Goal: Information Seeking & Learning: Learn about a topic

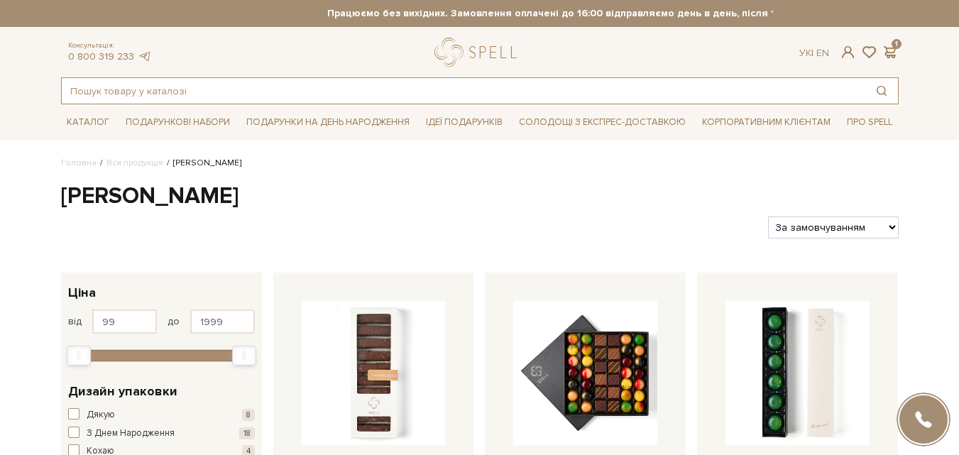
click at [145, 86] on input "text" at bounding box center [463, 91] width 803 height 26
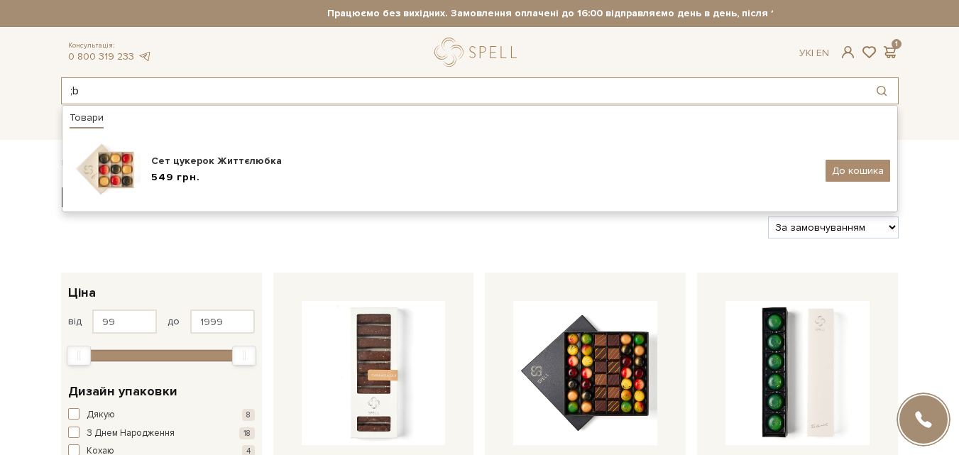
type input ";"
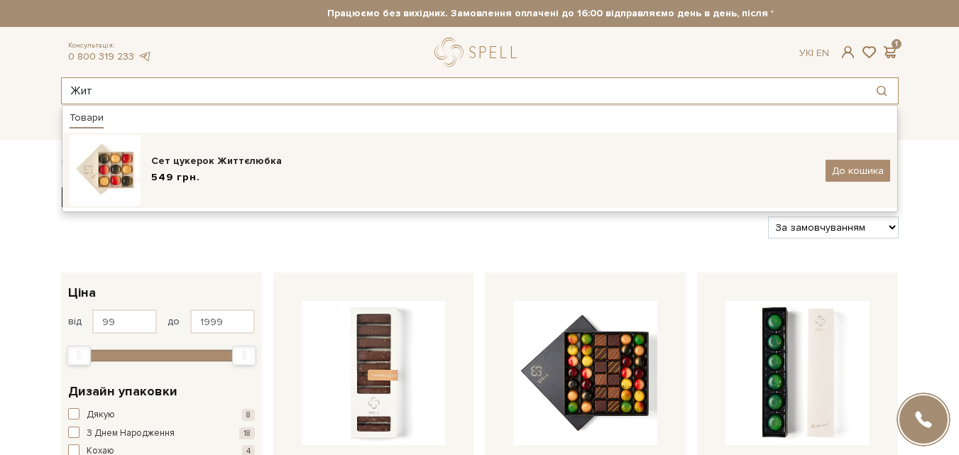
type input "Жит"
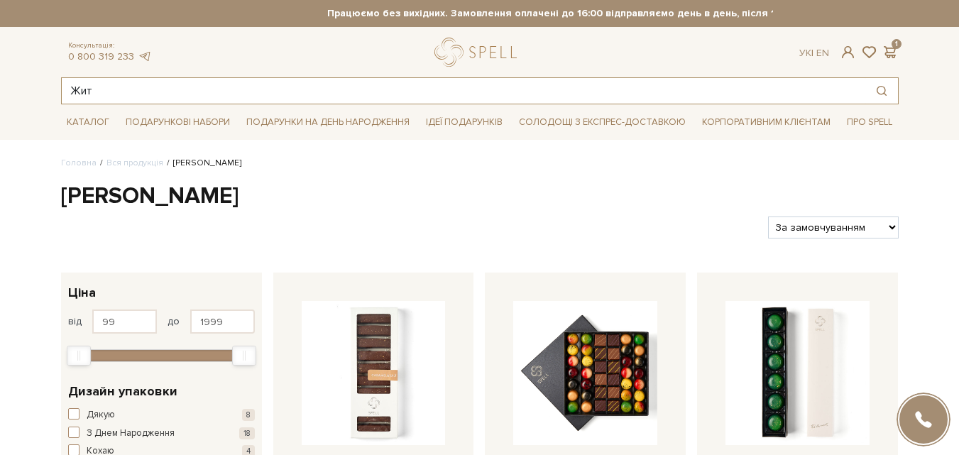
click at [211, 87] on input "Жит" at bounding box center [463, 91] width 803 height 26
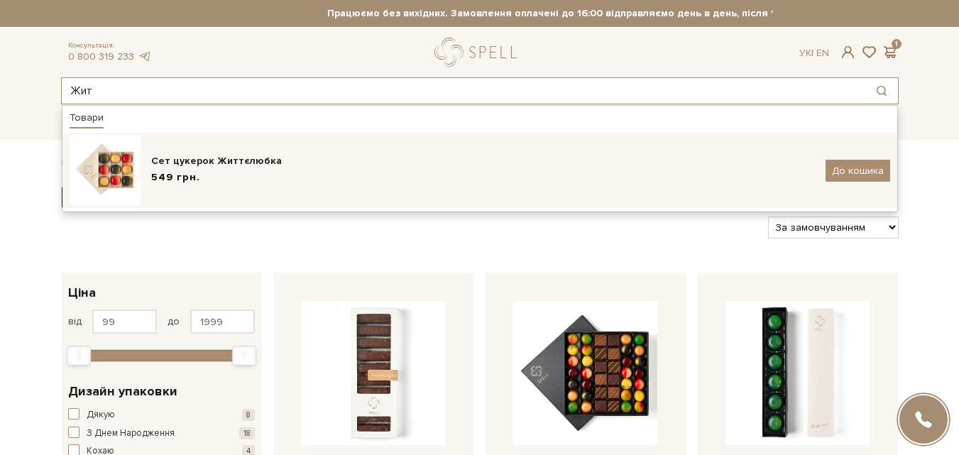
click at [121, 170] on img at bounding box center [105, 170] width 71 height 71
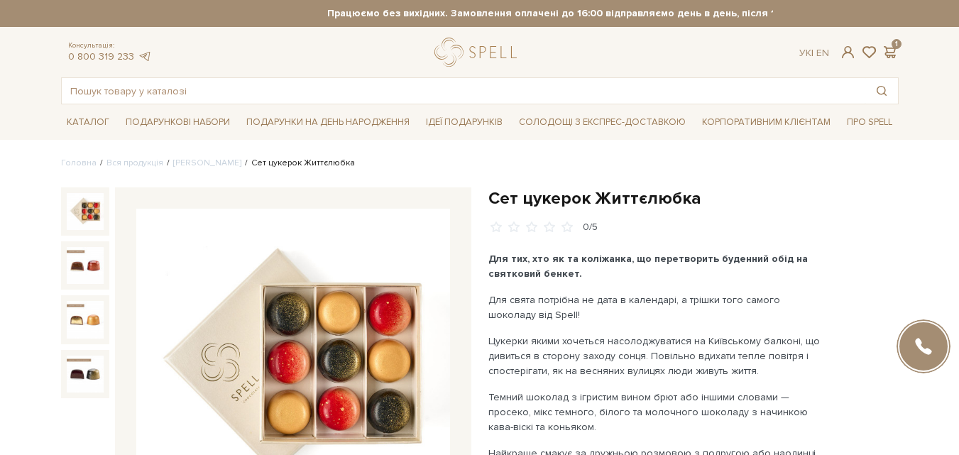
scroll to position [142, 0]
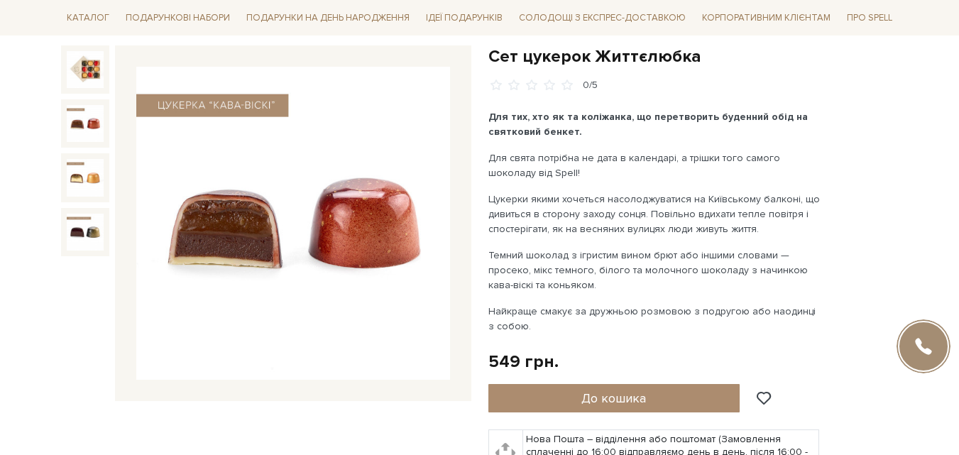
click at [75, 114] on img at bounding box center [85, 123] width 37 height 37
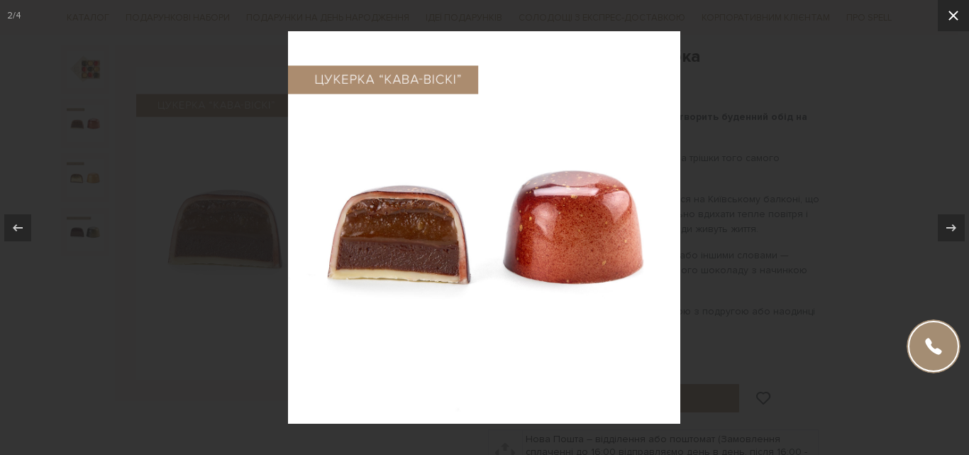
click at [948, 22] on icon at bounding box center [953, 15] width 17 height 17
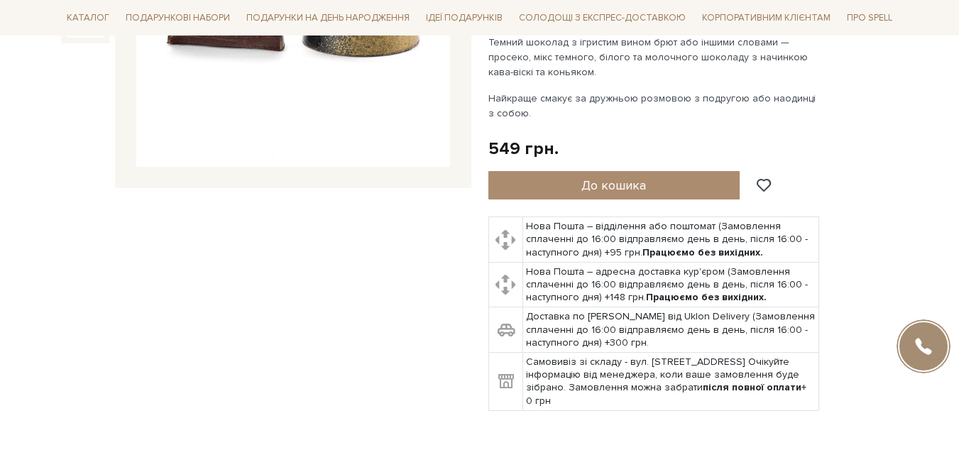
scroll to position [710, 0]
